Goal: Task Accomplishment & Management: Use online tool/utility

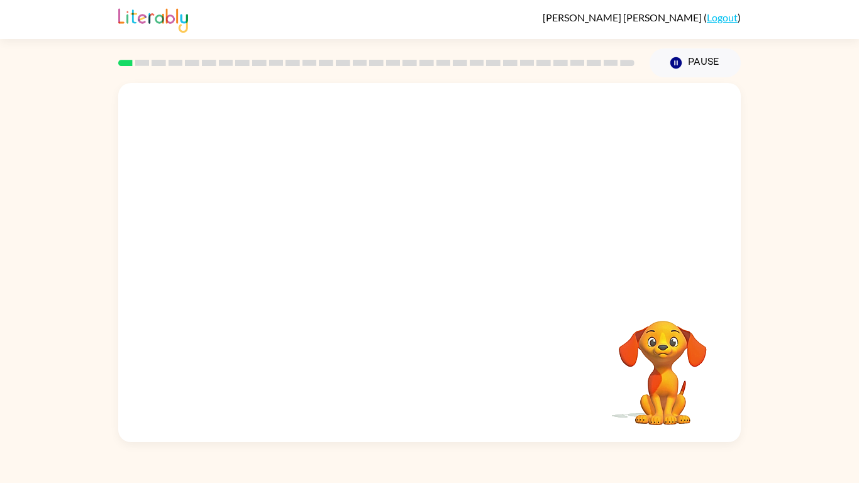
click at [682, 47] on div "Pause Pause" at bounding box center [695, 63] width 106 height 44
click at [687, 64] on button "Pause Pause" at bounding box center [695, 62] width 91 height 29
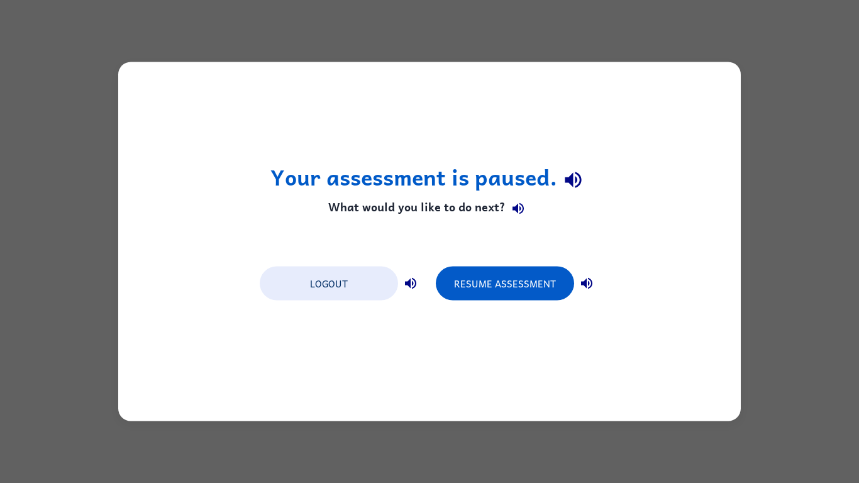
click at [474, 7] on div "Your assessment is paused. What would you like to do next? Logout Resume Assess…" at bounding box center [429, 241] width 859 height 483
click at [532, 291] on button "Resume Assessment" at bounding box center [505, 284] width 138 height 34
